Goal: Navigation & Orientation: Find specific page/section

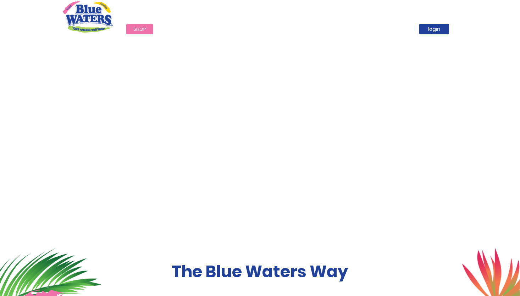
click at [264, 7] on div "Call Now : [PHONE_NUMBER]" at bounding box center [289, 12] width 333 height 24
click at [86, 14] on img "store logo" at bounding box center [88, 16] width 50 height 31
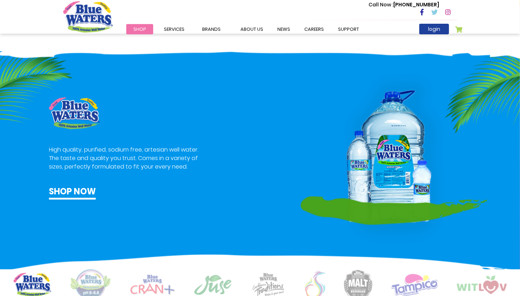
scroll to position [354, 0]
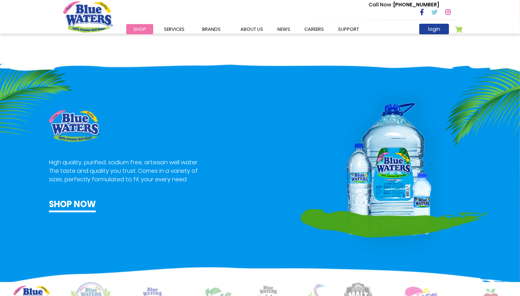
click at [402, 194] on img at bounding box center [394, 170] width 186 height 171
drag, startPoint x: 397, startPoint y: 190, endPoint x: 375, endPoint y: 187, distance: 22.1
click at [375, 187] on img at bounding box center [394, 170] width 186 height 171
click at [229, 188] on div "High quality, purified, sodium free, artesian well water. The taste and quality…" at bounding box center [153, 183] width 219 height 146
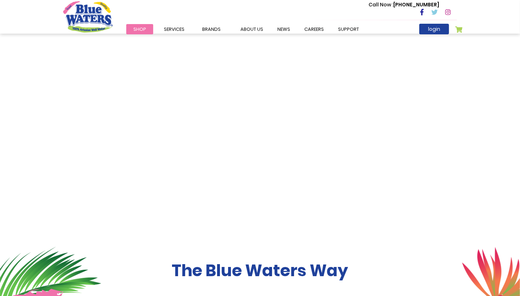
scroll to position [0, 0]
